Goal: Information Seeking & Learning: Learn about a topic

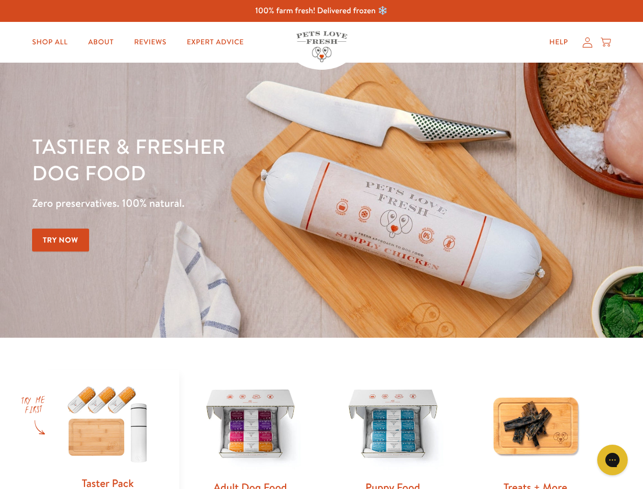
click at [321, 244] on div "Tastier & fresher dog food Zero preservatives. 100% natural. Try Now" at bounding box center [225, 200] width 386 height 134
click at [612, 460] on icon "Gorgias live chat" at bounding box center [612, 460] width 10 height 10
